Goal: Task Accomplishment & Management: Manage account settings

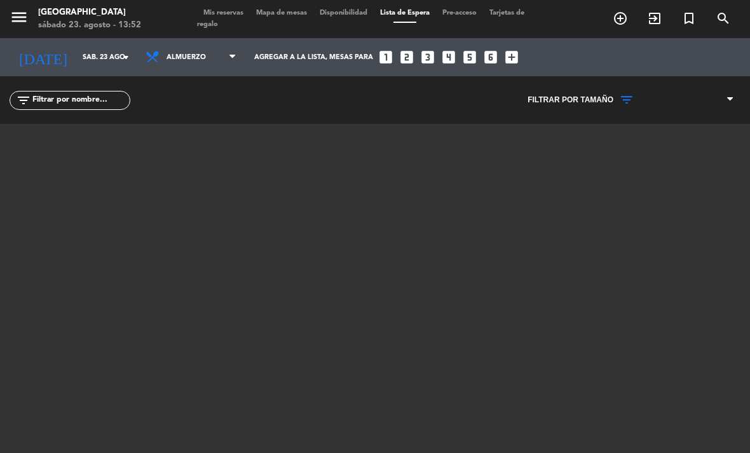
click at [219, 17] on span "Mis reservas" at bounding box center [223, 13] width 53 height 7
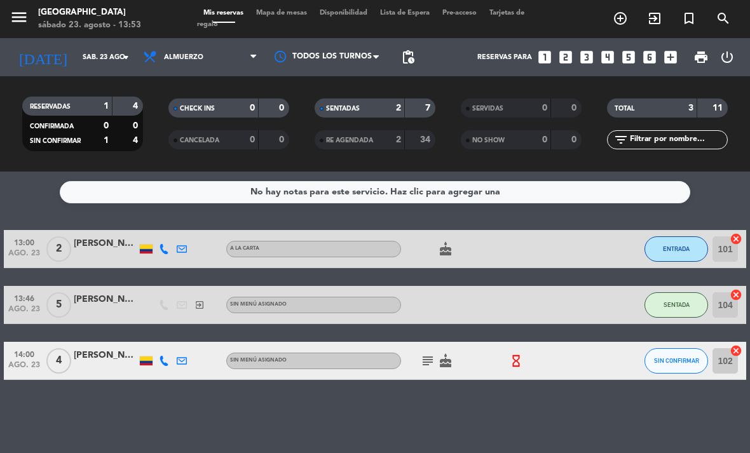
click at [676, 246] on span "ENTRADA" at bounding box center [676, 248] width 27 height 7
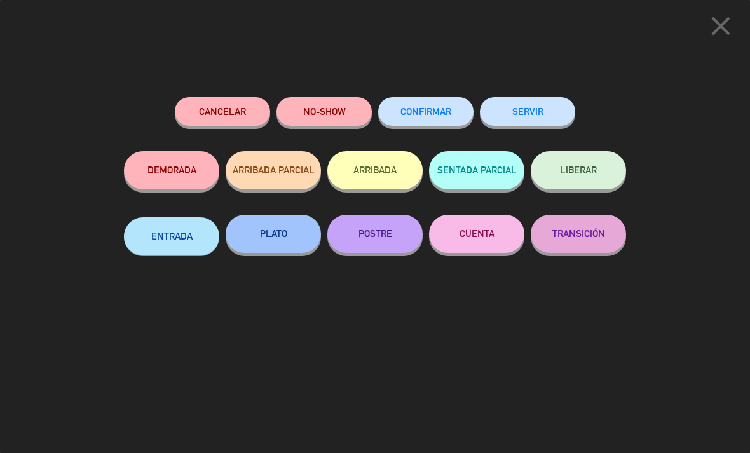
click at [273, 226] on button "PLATO" at bounding box center [273, 234] width 95 height 38
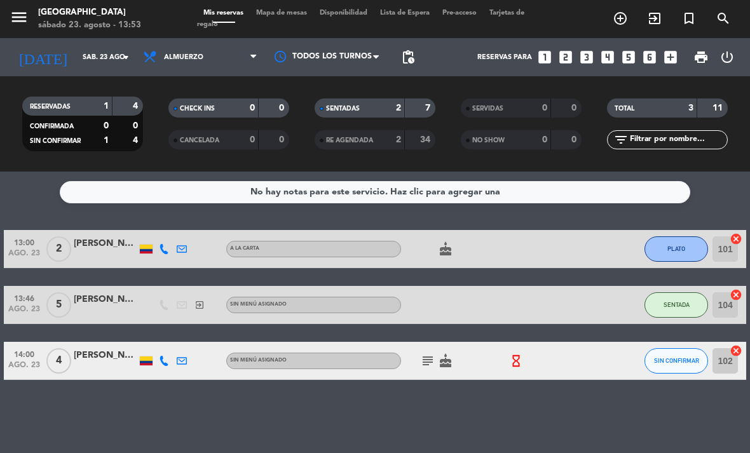
click at [738, 348] on icon "cancel" at bounding box center [736, 350] width 13 height 13
click at [731, 356] on icon "border_all" at bounding box center [726, 360] width 15 height 15
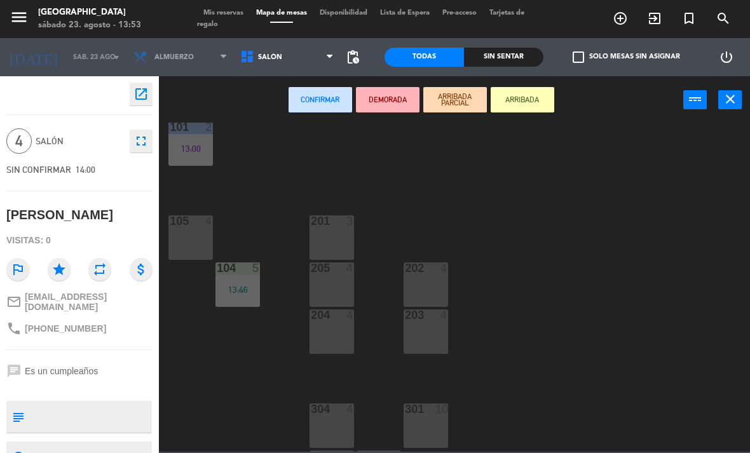
scroll to position [120, 0]
click at [325, 276] on div "205 4" at bounding box center [332, 282] width 44 height 44
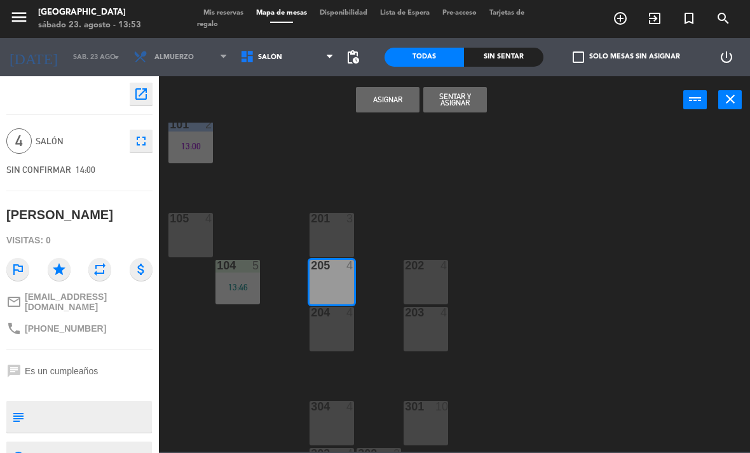
click at [447, 93] on button "Sentar y Asignar" at bounding box center [455, 99] width 64 height 25
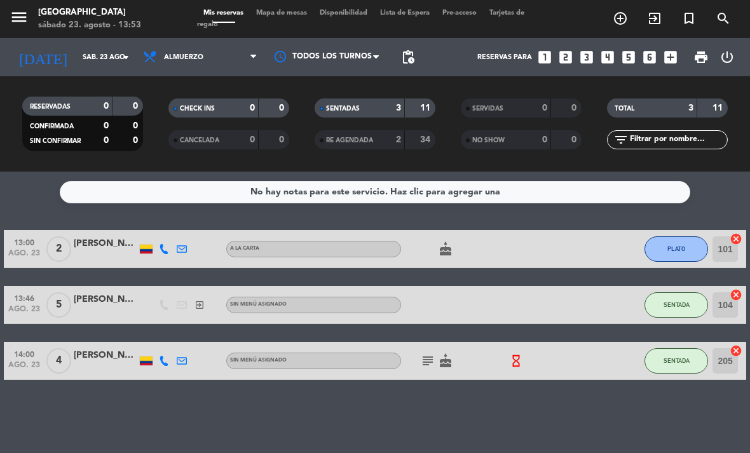
click at [512, 340] on div "13:00 [DATE] 2 [PERSON_NAME] A la carta cake PLATO 101 cancel 13:46 [DATE] 5 [P…" at bounding box center [375, 305] width 742 height 150
click at [513, 350] on div "hourglass_empty" at bounding box center [525, 360] width 34 height 37
click at [516, 354] on icon "hourglass_empty" at bounding box center [516, 361] width 14 height 14
click at [521, 356] on icon "hourglass_empty" at bounding box center [516, 361] width 14 height 14
click at [510, 356] on icon "hourglass_empty" at bounding box center [516, 361] width 14 height 14
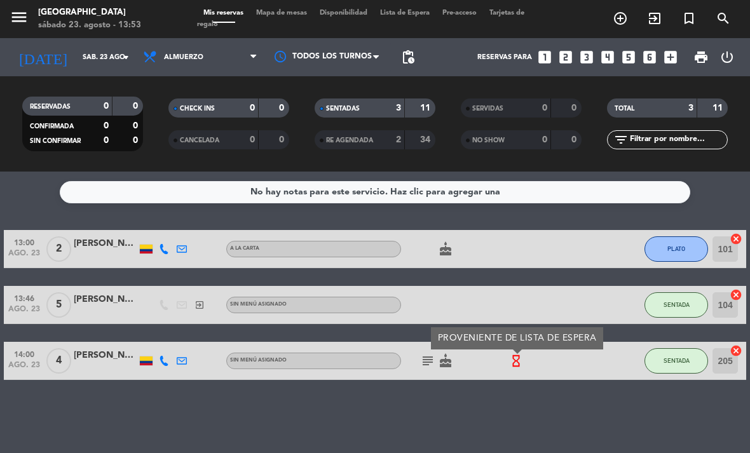
click at [512, 419] on div "No hay notas para este servicio. Haz clic para agregar una 13:00 [DATE] 2 [PERS…" at bounding box center [375, 313] width 750 height 282
click at [521, 408] on div "No hay notas para este servicio. Haz clic para agregar una 13:00 [DATE] 2 [PERS…" at bounding box center [375, 313] width 750 height 282
click at [98, 237] on div "[PERSON_NAME]" at bounding box center [106, 243] width 64 height 15
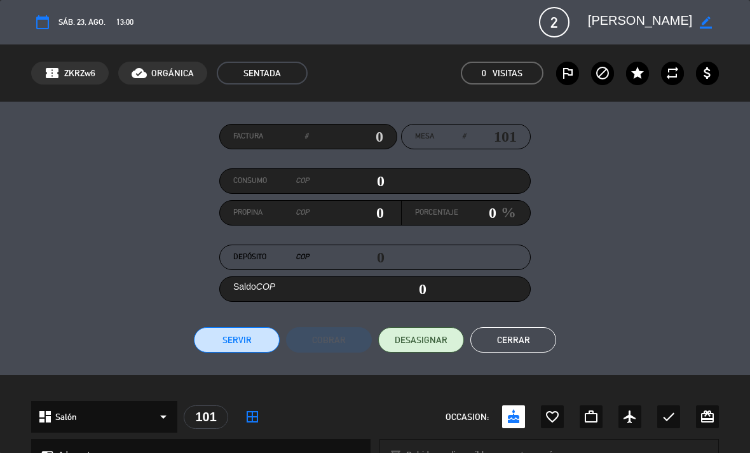
click at [526, 336] on button "Cerrar" at bounding box center [513, 339] width 86 height 25
